Goal: Information Seeking & Learning: Check status

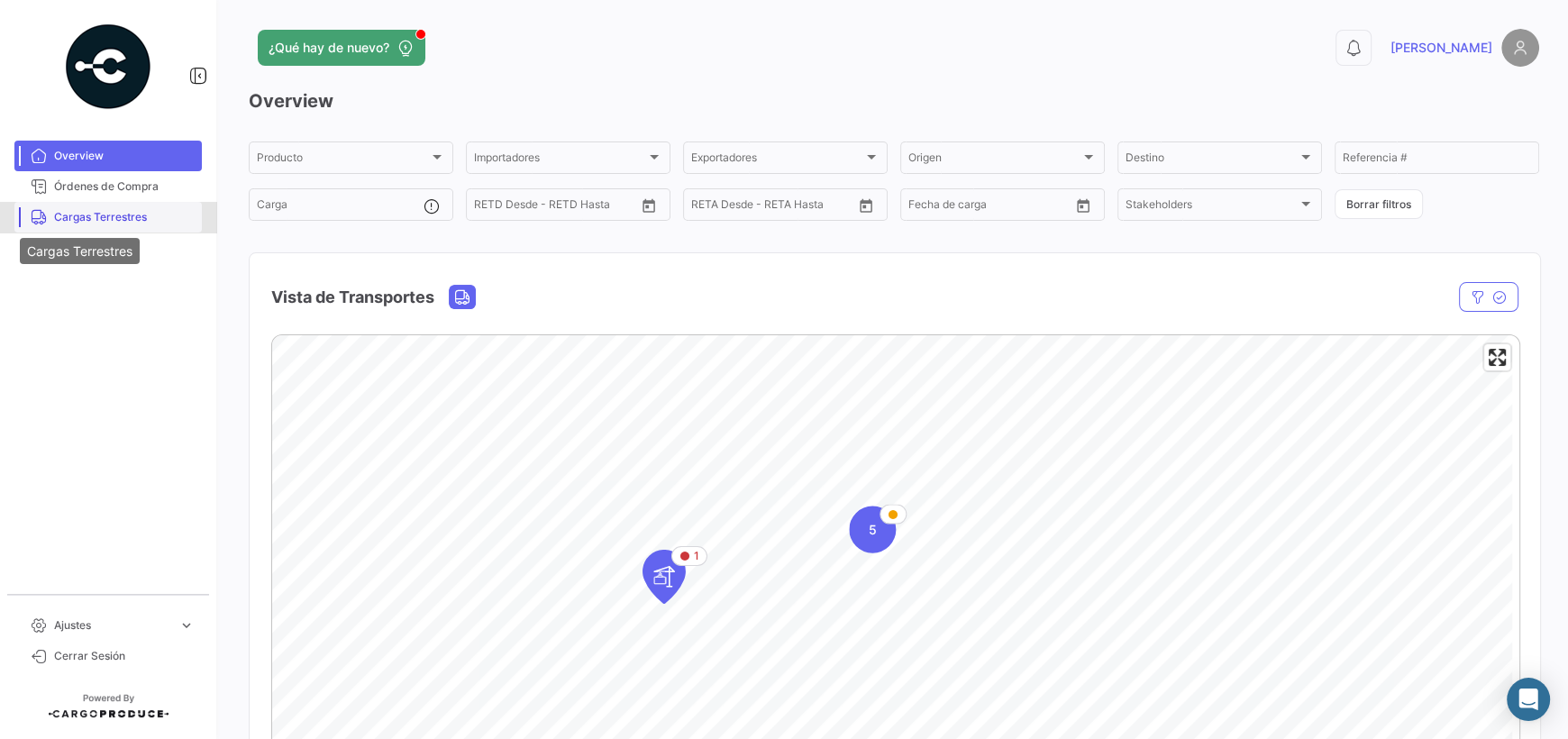
click at [39, 209] on icon at bounding box center [38, 217] width 17 height 17
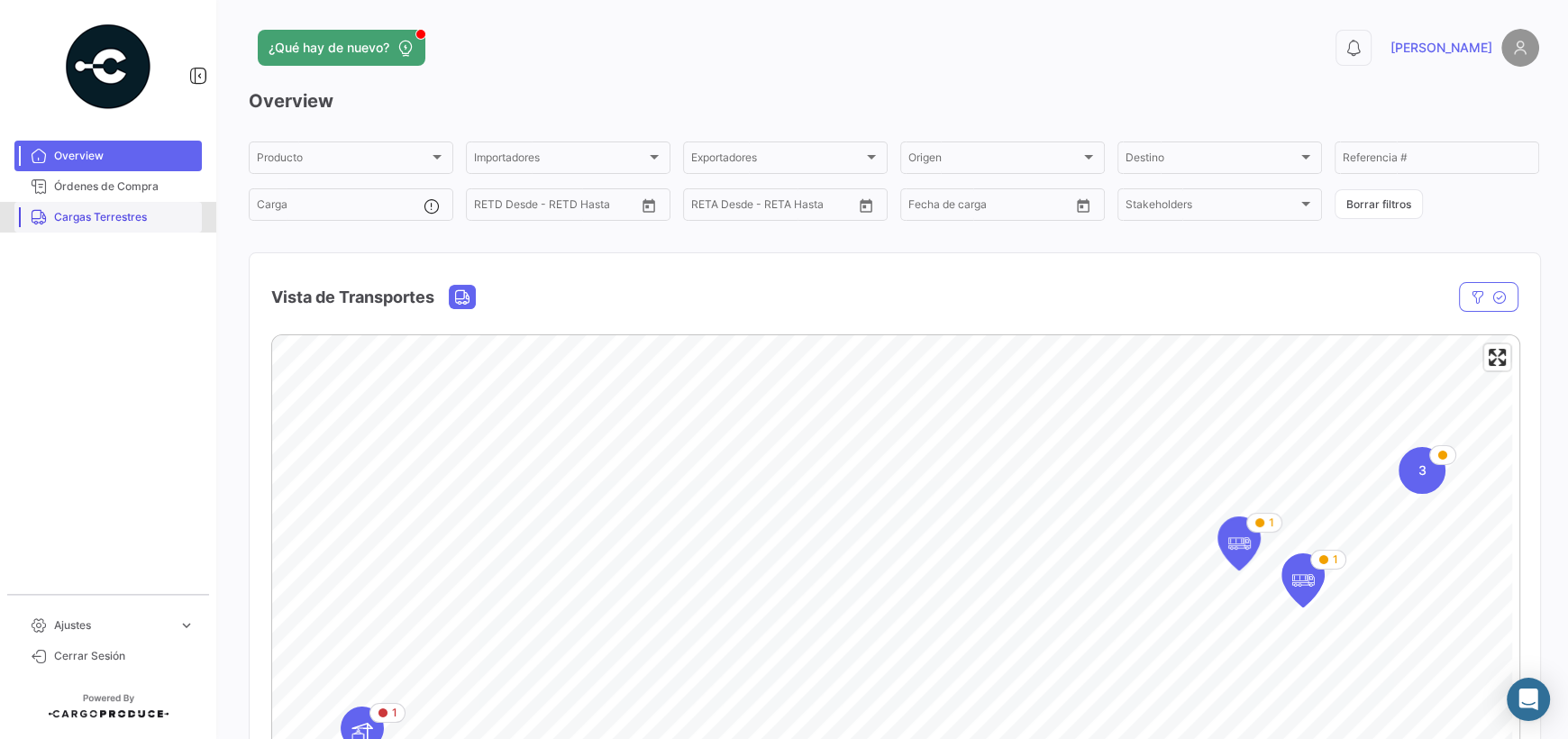
click at [140, 217] on span "Cargas Terrestres" at bounding box center [124, 217] width 141 height 17
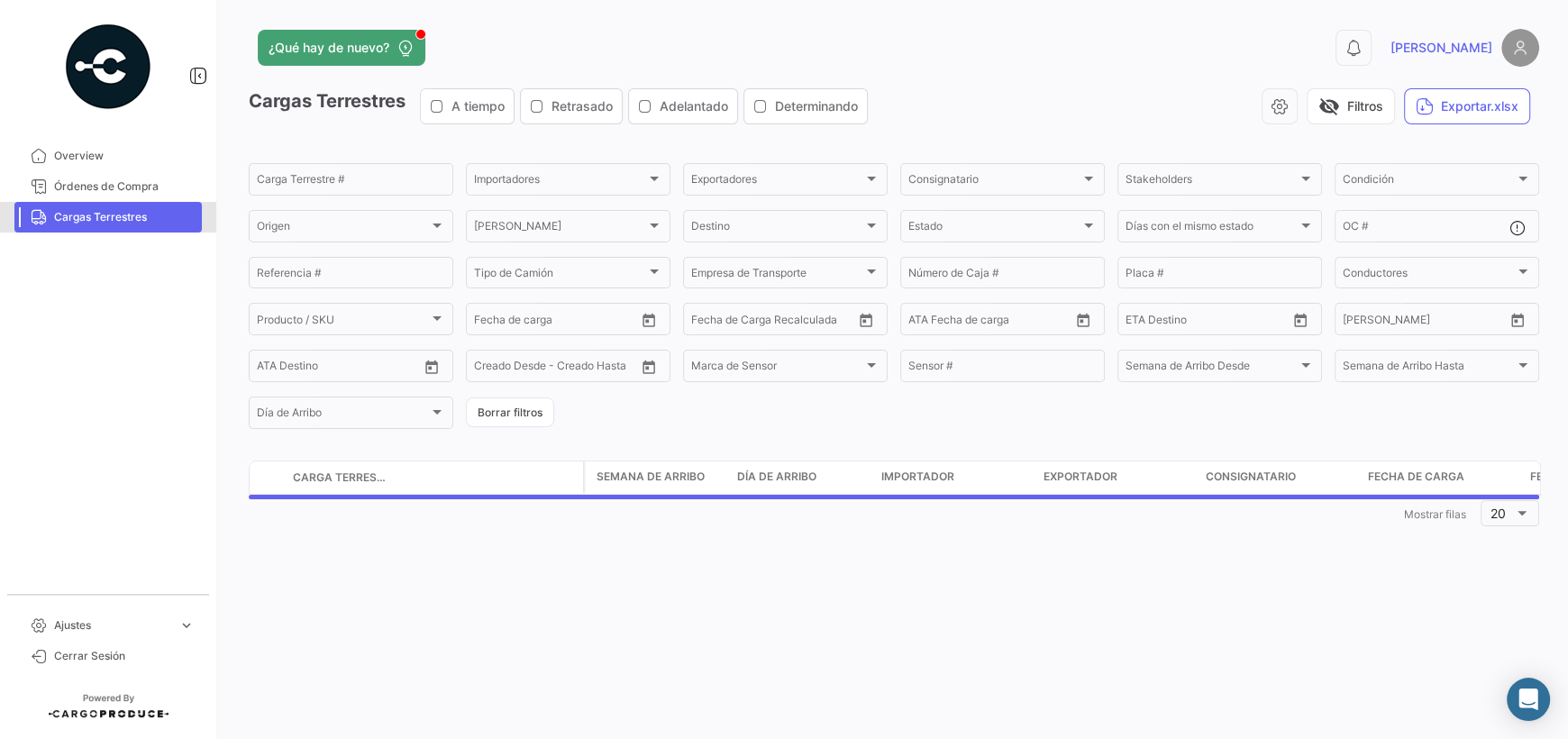
click at [140, 217] on span "Cargas Terrestres" at bounding box center [124, 217] width 141 height 17
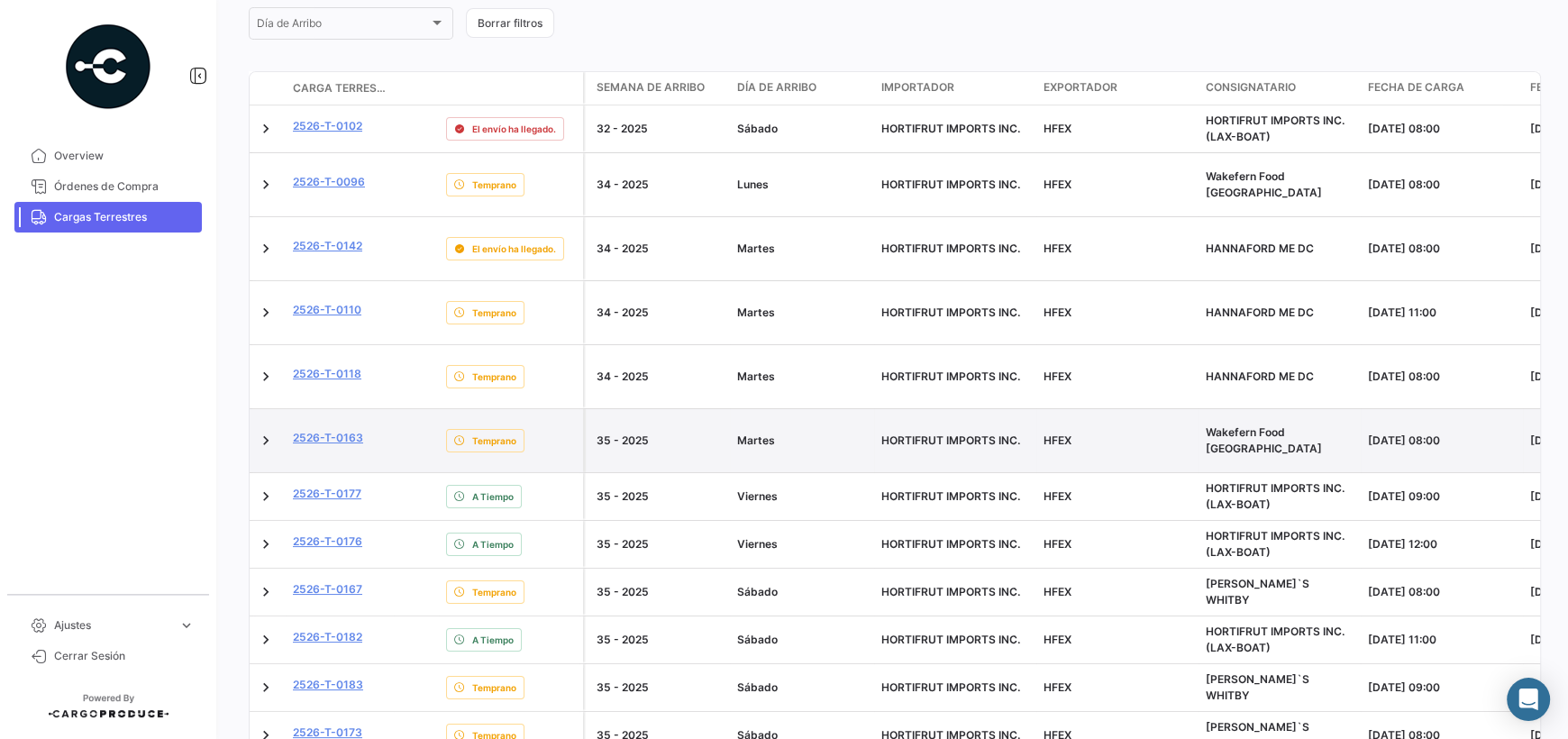
scroll to position [450, 0]
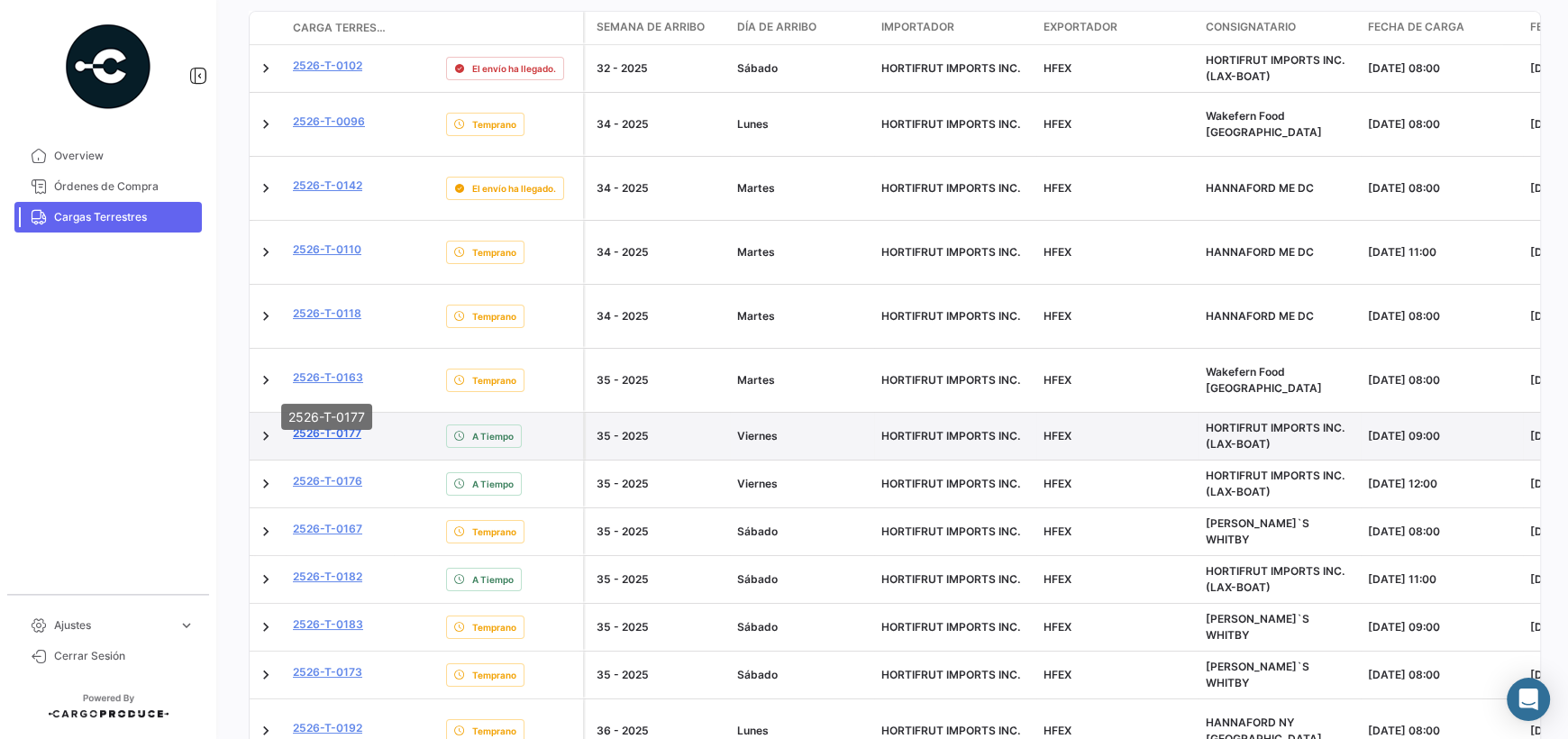
click at [336, 426] on link "2526-T-0177" at bounding box center [327, 433] width 68 height 17
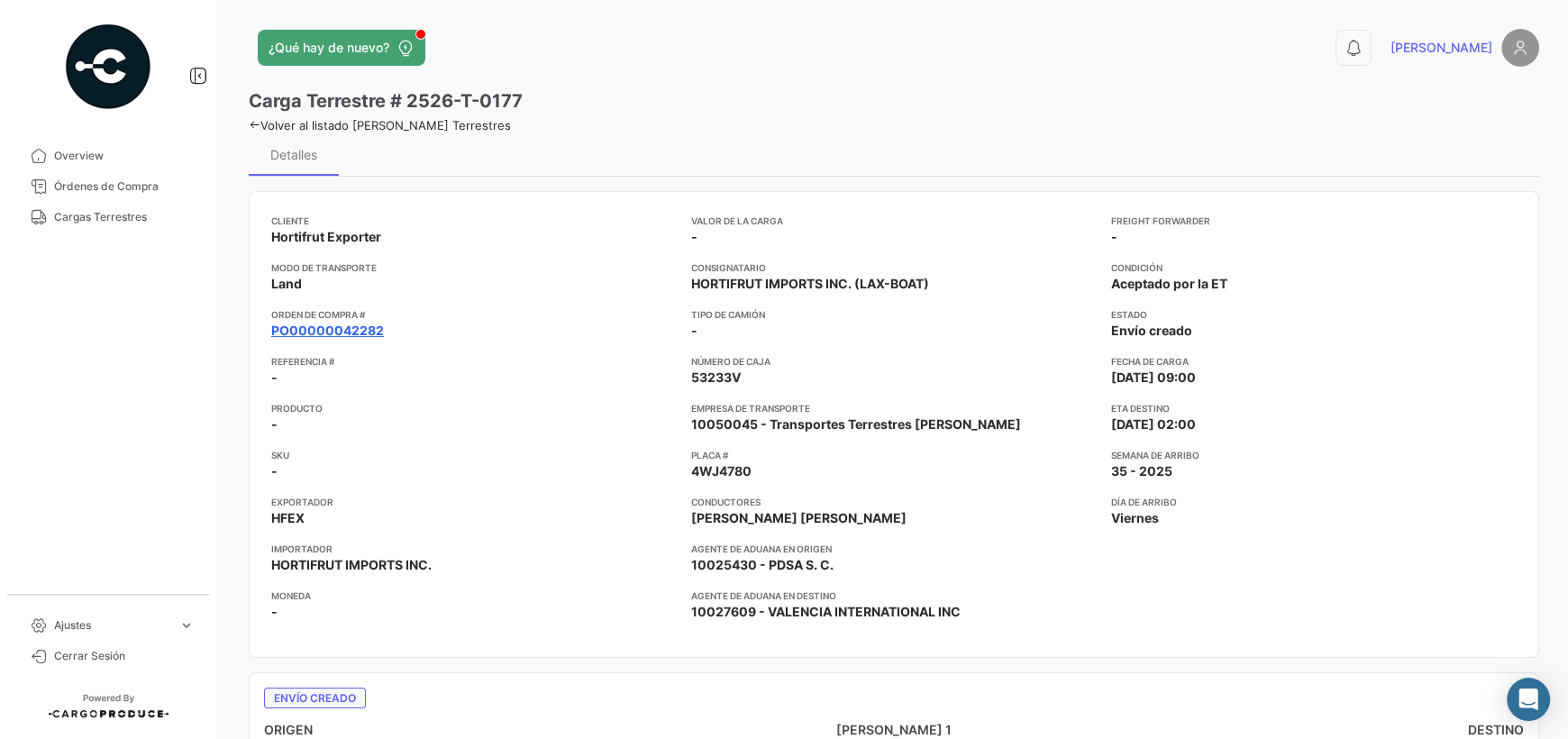
click at [334, 332] on link "PO00000042282" at bounding box center [327, 331] width 112 height 18
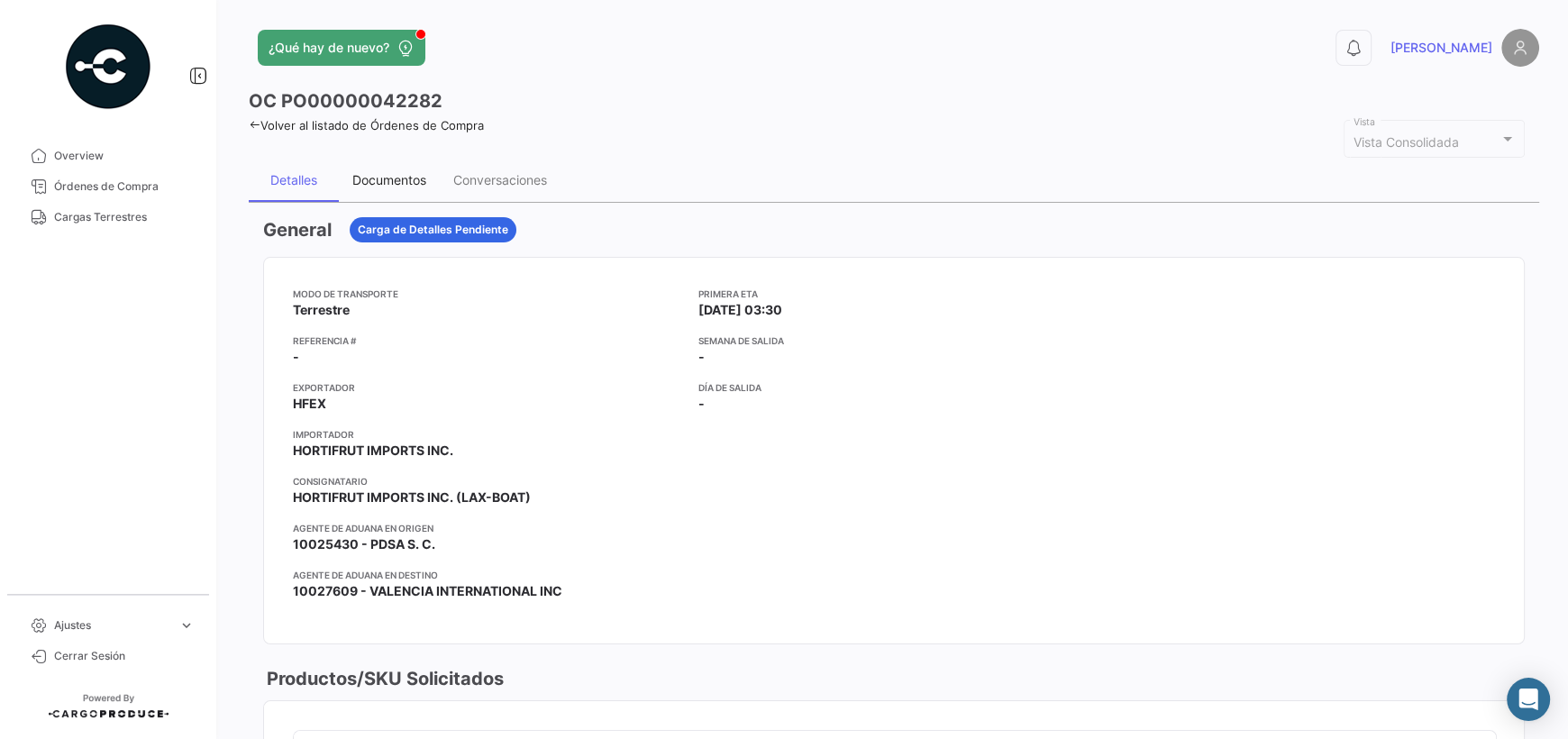
click at [382, 170] on div "Documentos" at bounding box center [388, 181] width 101 height 43
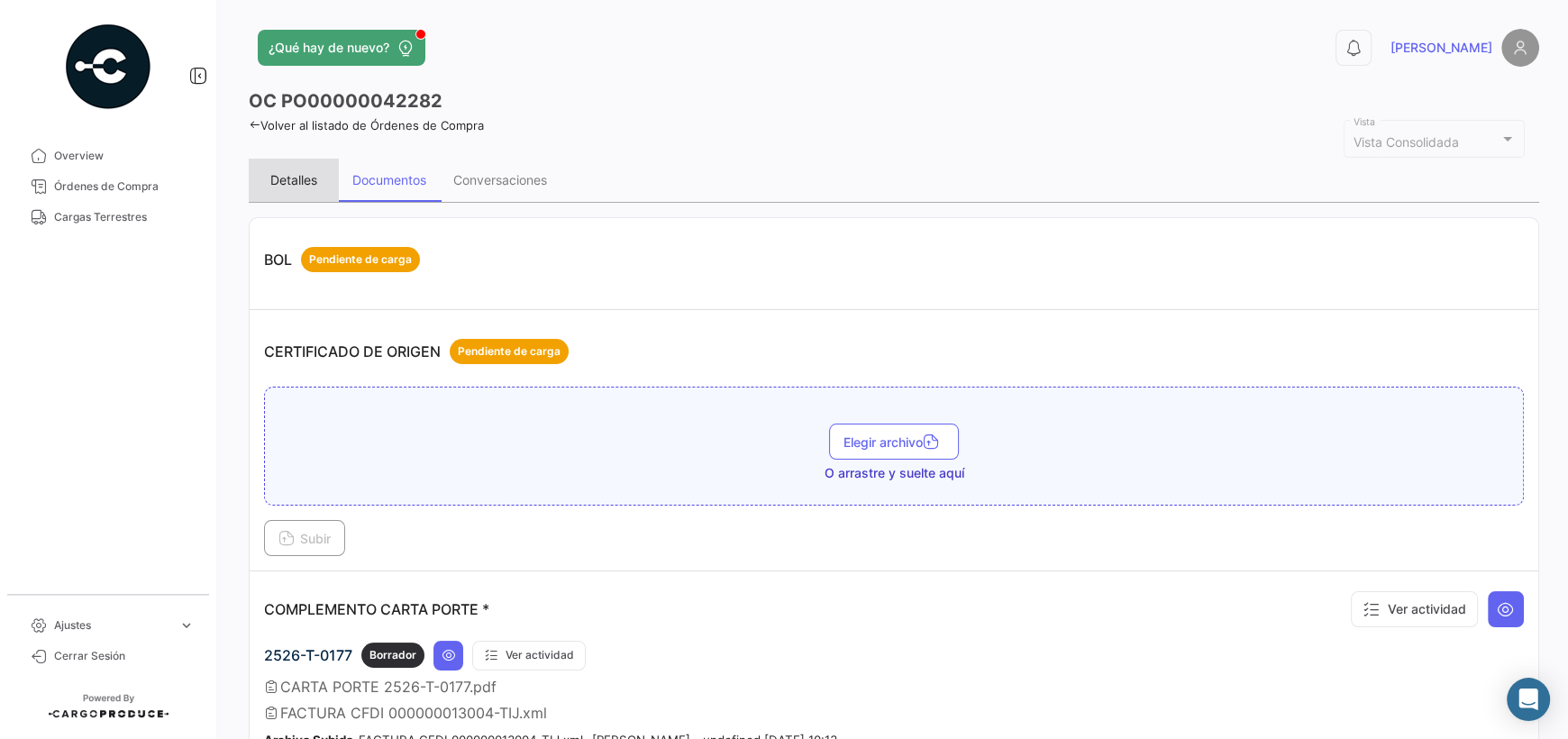
click at [290, 177] on div "Detalles" at bounding box center [294, 180] width 47 height 16
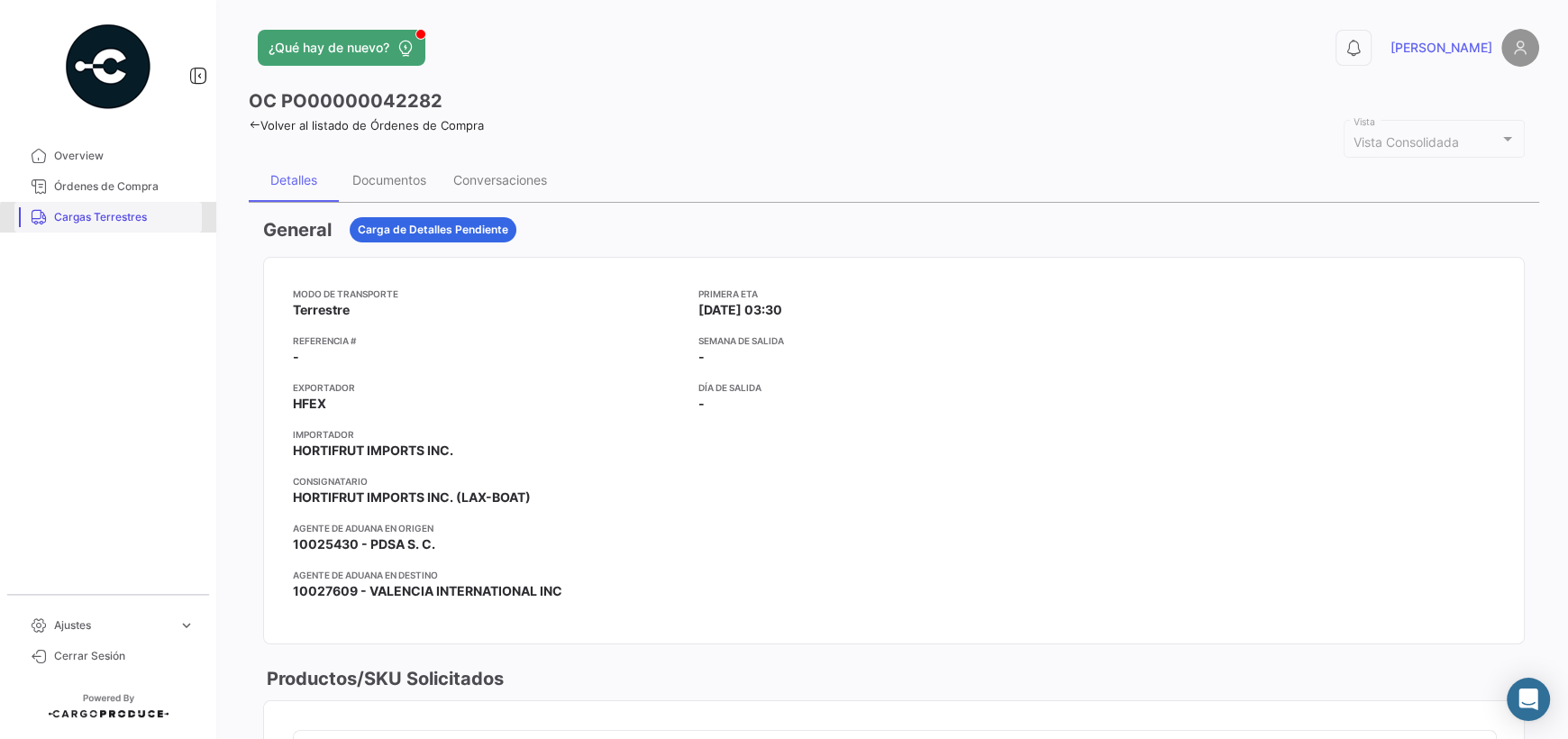
click at [109, 219] on span "Cargas Terrestres" at bounding box center [124, 217] width 141 height 17
